Goal: Information Seeking & Learning: Learn about a topic

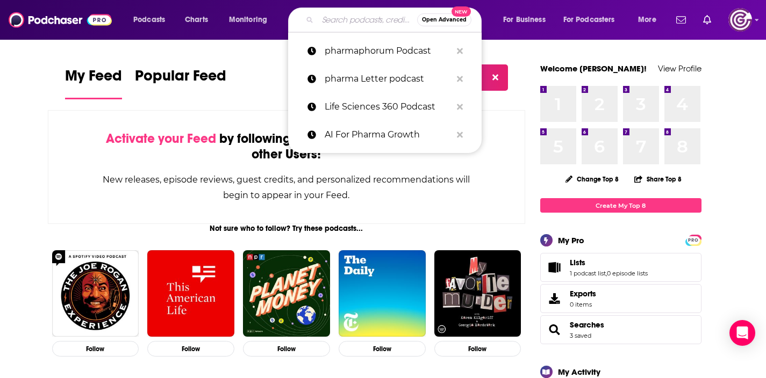
click at [344, 22] on input "Search podcasts, credits, & more..." at bounding box center [367, 19] width 99 height 17
paste input "Teamwork143"
type input "Teamwork143"
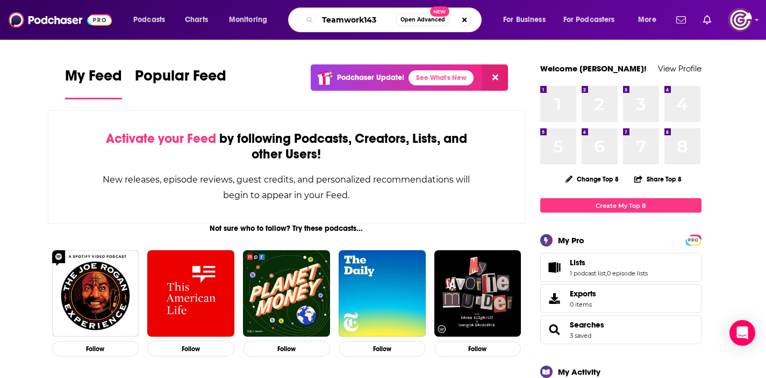
drag, startPoint x: 380, startPoint y: 19, endPoint x: 319, endPoint y: 19, distance: 61.3
click at [319, 19] on input "Teamwork143" at bounding box center [357, 19] width 78 height 17
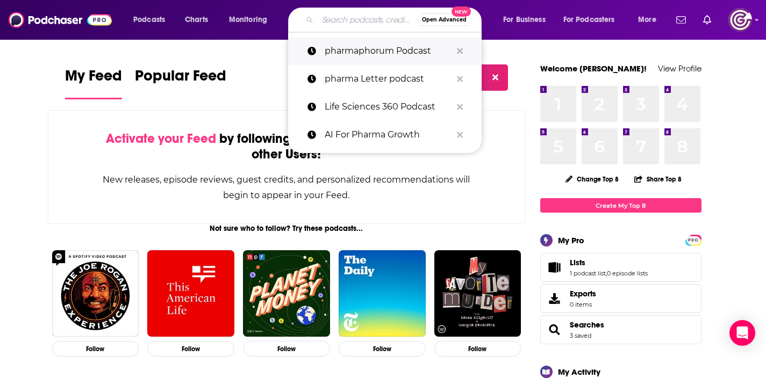
paste input "he Business Philosopher In You Podcast"
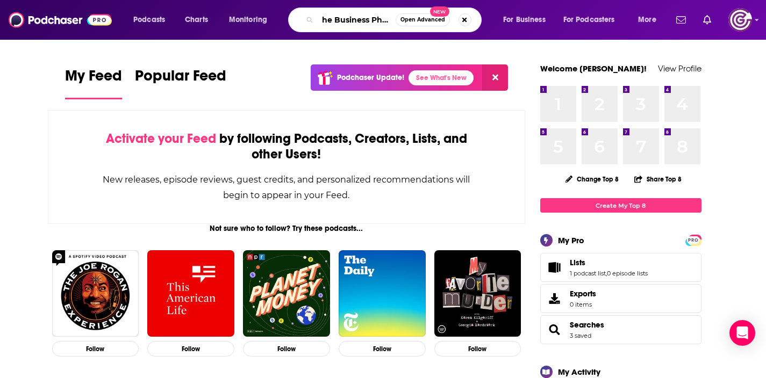
scroll to position [0, 89]
type input "he Business Philosopher In You Podcast"
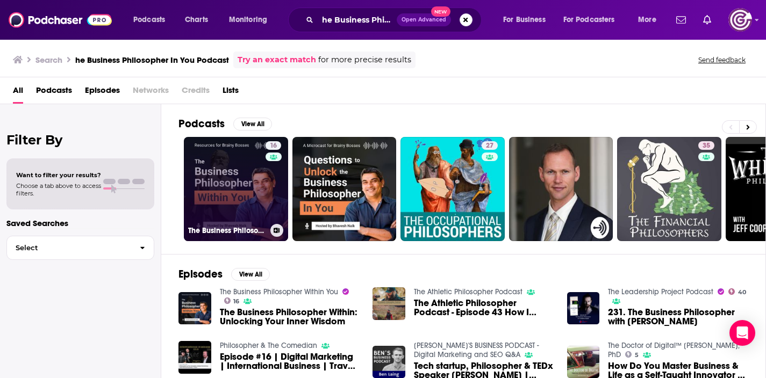
click at [218, 186] on link "16 The Business Philosopher Within You" at bounding box center [236, 189] width 104 height 104
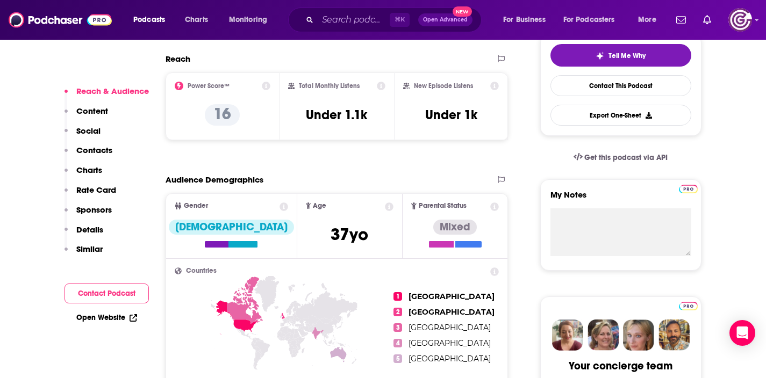
scroll to position [251, 0]
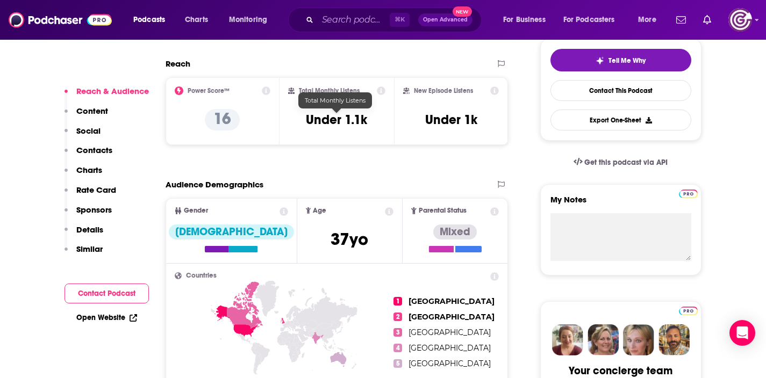
click at [341, 119] on h3 "Under 1.1k" at bounding box center [336, 120] width 61 height 16
drag, startPoint x: 345, startPoint y: 119, endPoint x: 369, endPoint y: 119, distance: 23.7
click at [369, 119] on div "Total Monthly Listens Under 1.1k" at bounding box center [336, 111] width 97 height 49
copy h3 "1.1k"
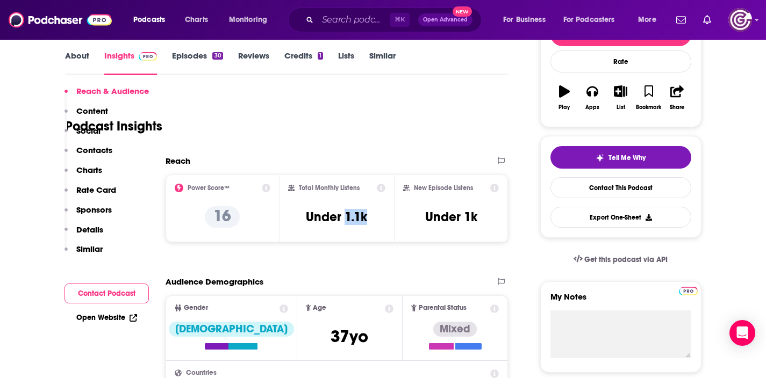
scroll to position [0, 0]
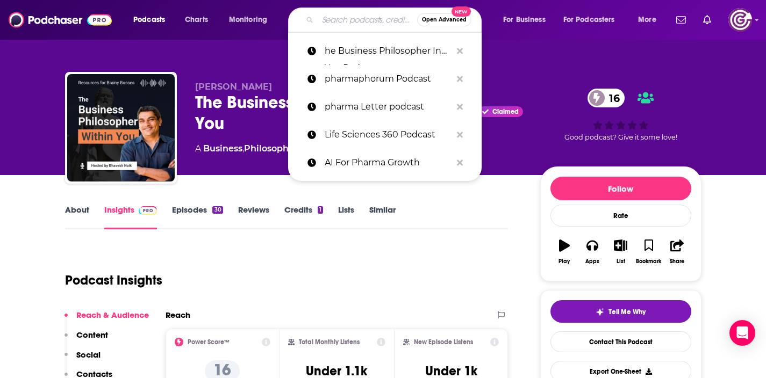
click at [344, 25] on input "Search podcasts, credits, & more..." at bounding box center [367, 19] width 99 height 17
paste input "Manufacturing [DATE]"
type input "Manufacturing [DATE]"
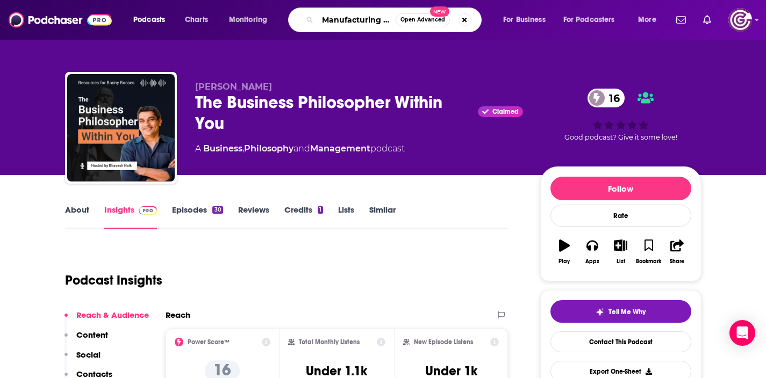
scroll to position [0, 33]
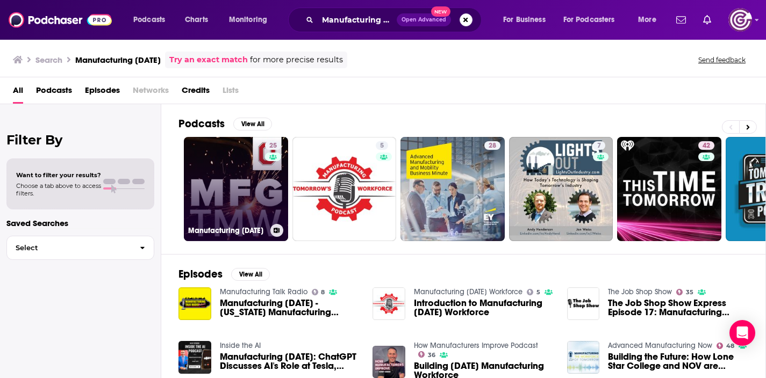
click at [217, 186] on link "25 Manufacturing [DATE]" at bounding box center [236, 189] width 104 height 104
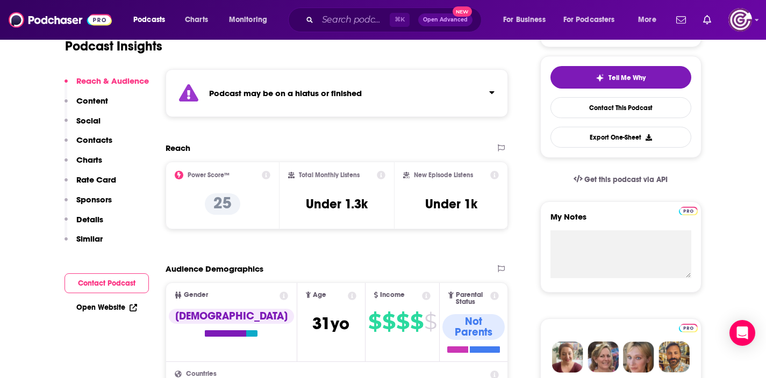
scroll to position [99, 0]
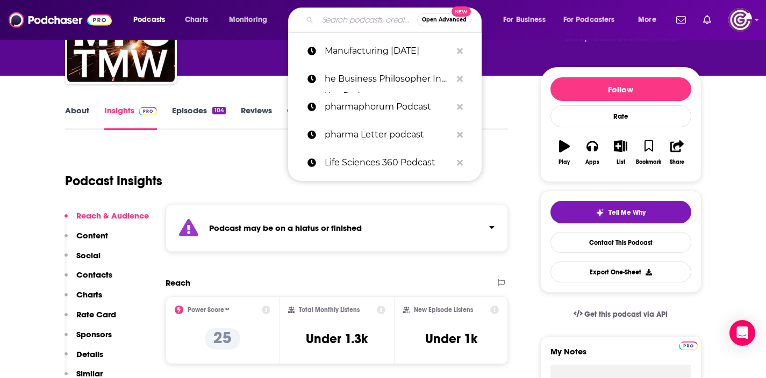
click at [355, 24] on input "Search podcasts, credits, & more..." at bounding box center [367, 19] width 99 height 17
paste input "CXOTalk"
type input "CXOTalk"
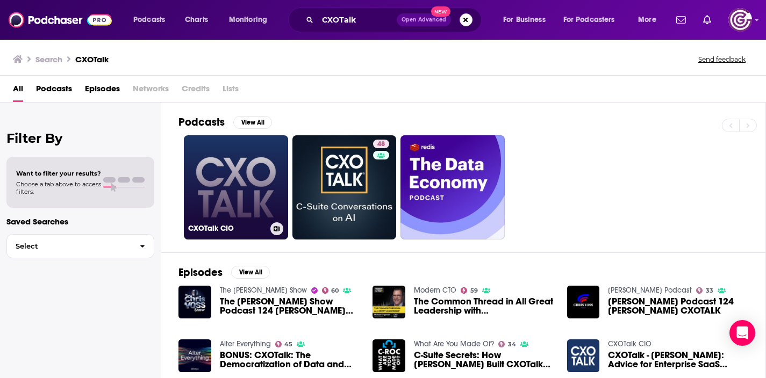
scroll to position [42, 0]
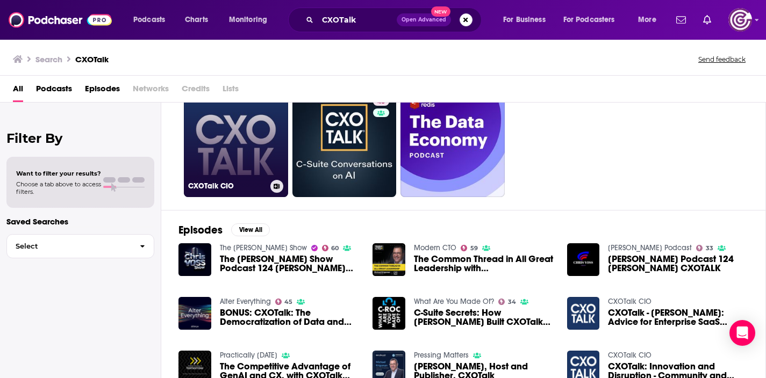
click at [255, 179] on link "CXOTalk CIO" at bounding box center [236, 145] width 104 height 104
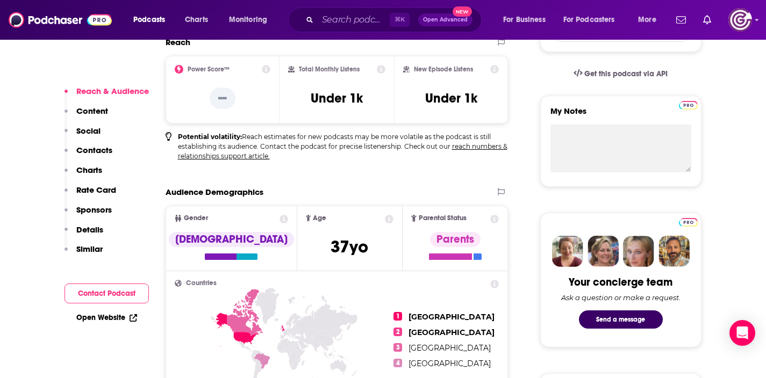
scroll to position [423, 0]
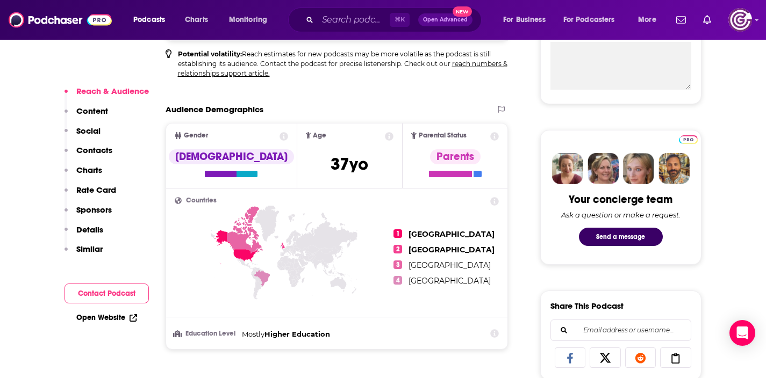
click at [82, 113] on p "Content" at bounding box center [92, 111] width 32 height 10
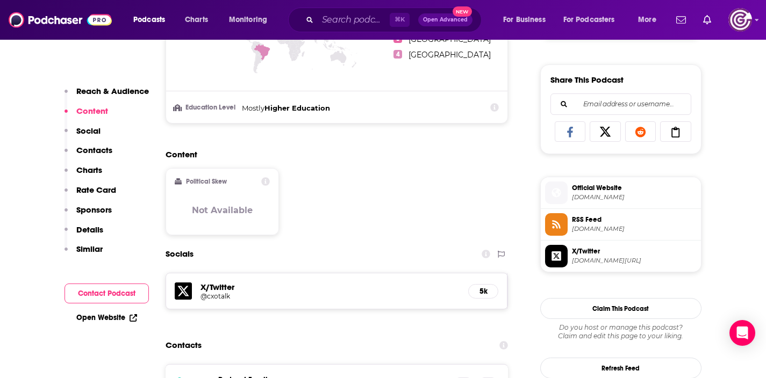
click at [98, 89] on p "Reach & Audience" at bounding box center [112, 91] width 73 height 10
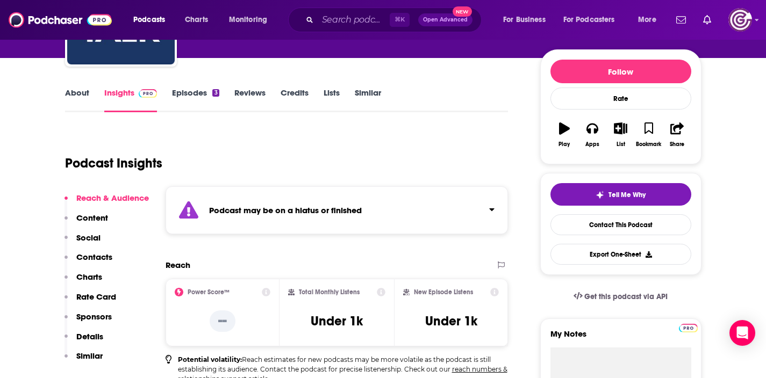
scroll to position [11, 0]
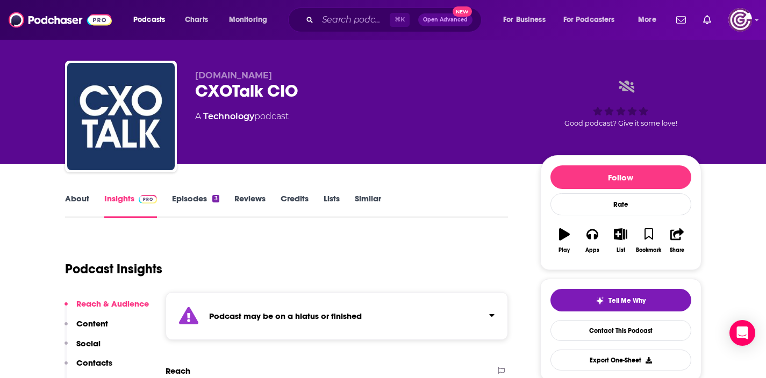
click at [196, 196] on link "Episodes 3" at bounding box center [195, 205] width 47 height 25
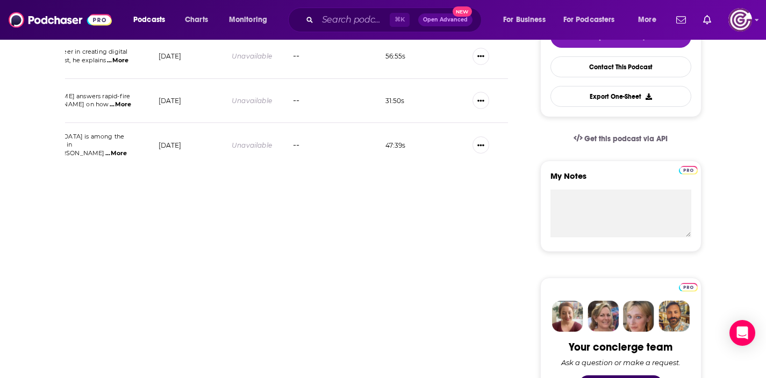
scroll to position [279, 0]
